Goal: Task Accomplishment & Management: Manage account settings

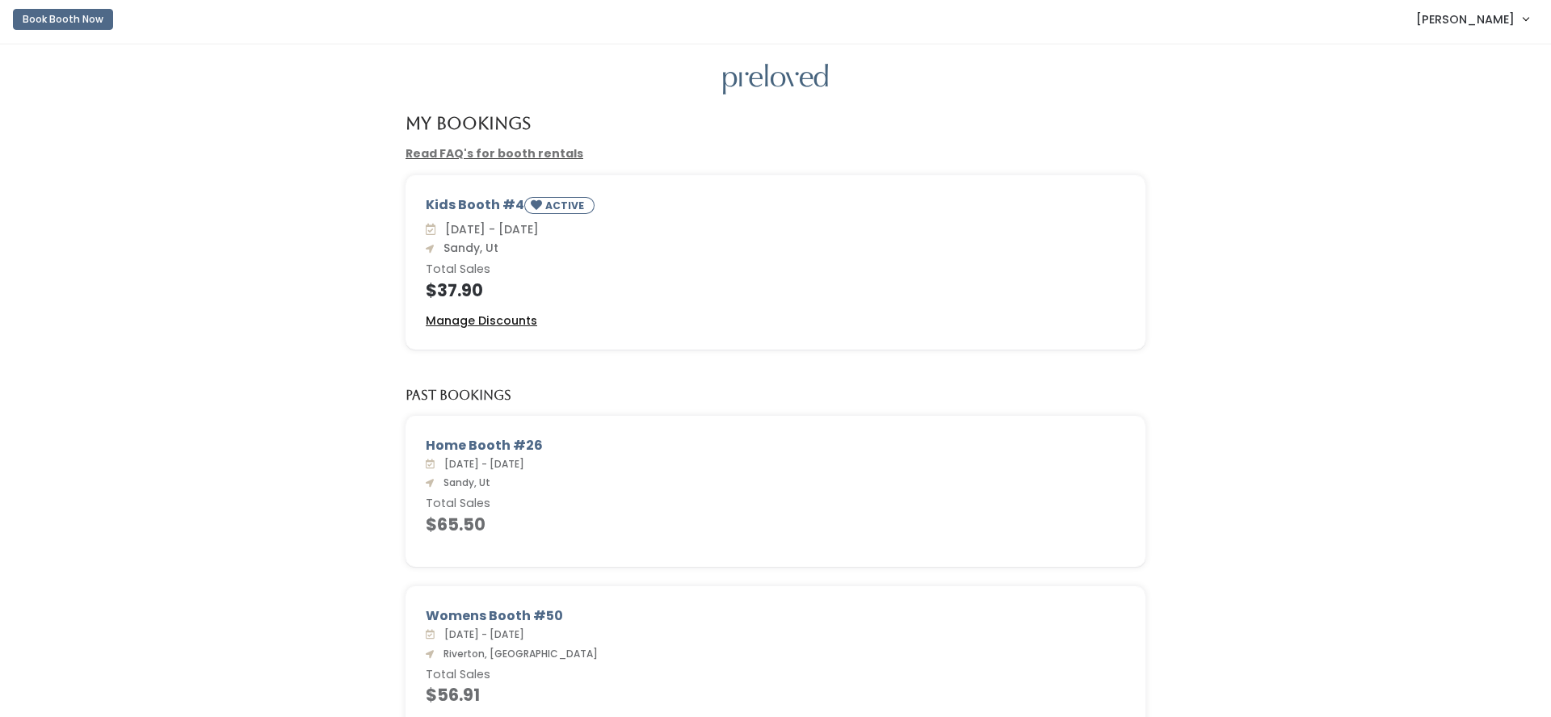
click at [466, 326] on u "Manage Discounts" at bounding box center [481, 321] width 111 height 16
